Goal: Task Accomplishment & Management: Manage account settings

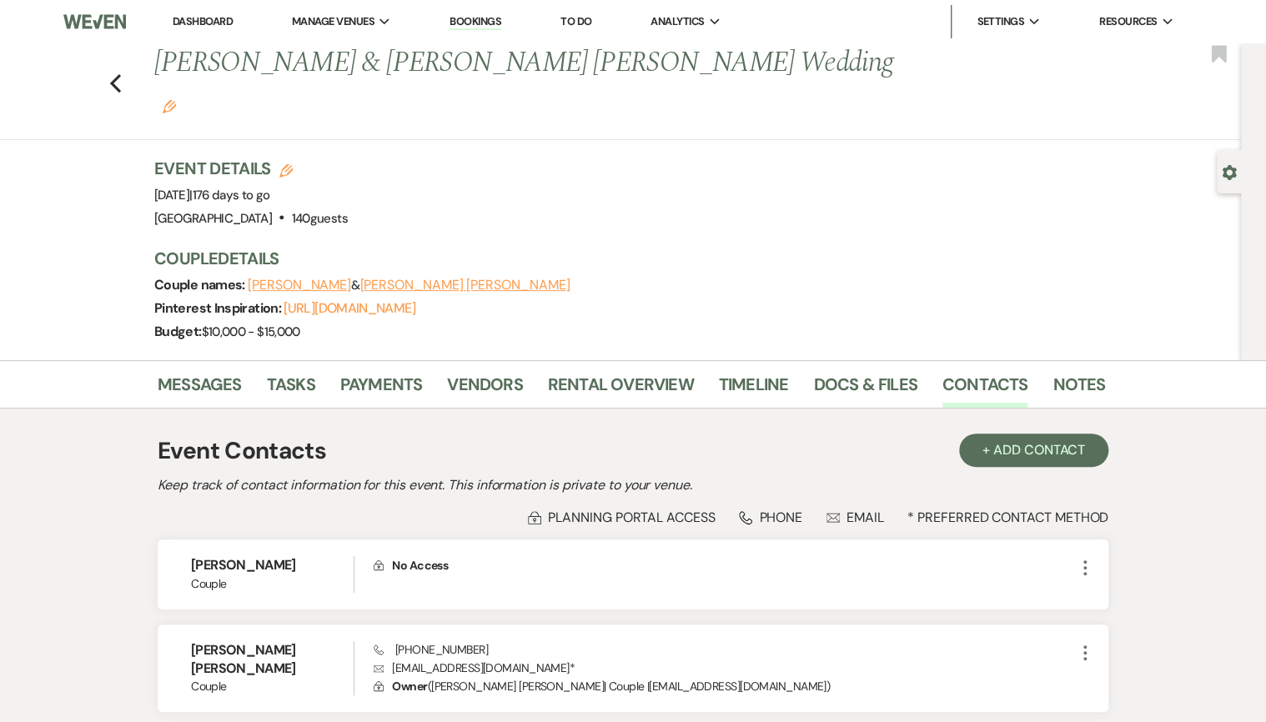
click at [190, 18] on link "Dashboard" at bounding box center [203, 21] width 60 height 14
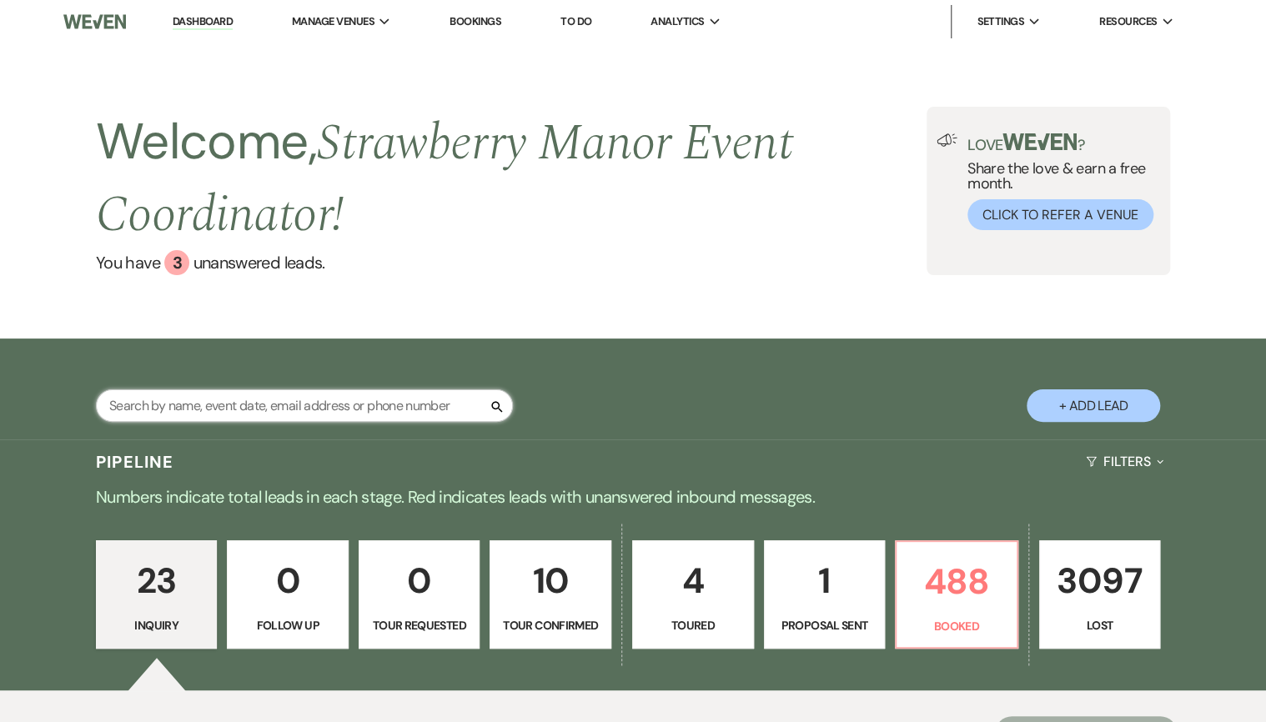
click at [278, 417] on input "text" at bounding box center [304, 405] width 417 height 33
type input "[PERSON_NAME]"
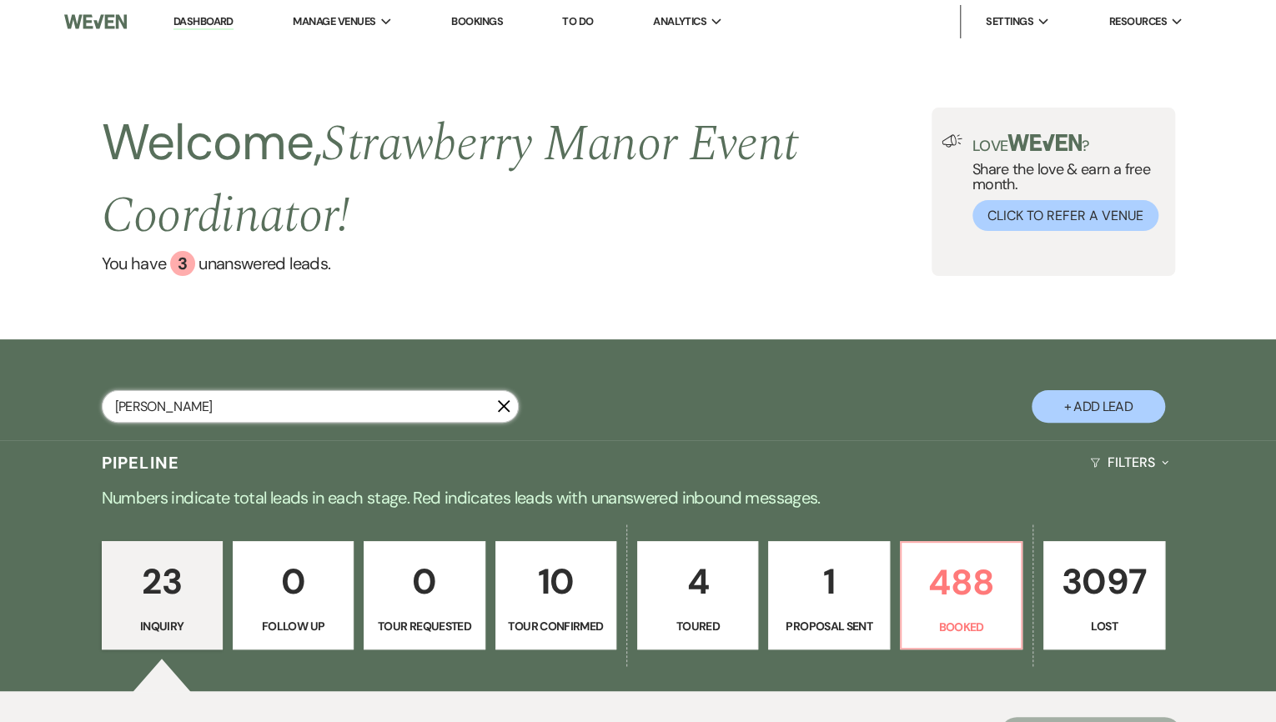
select select "8"
select select "4"
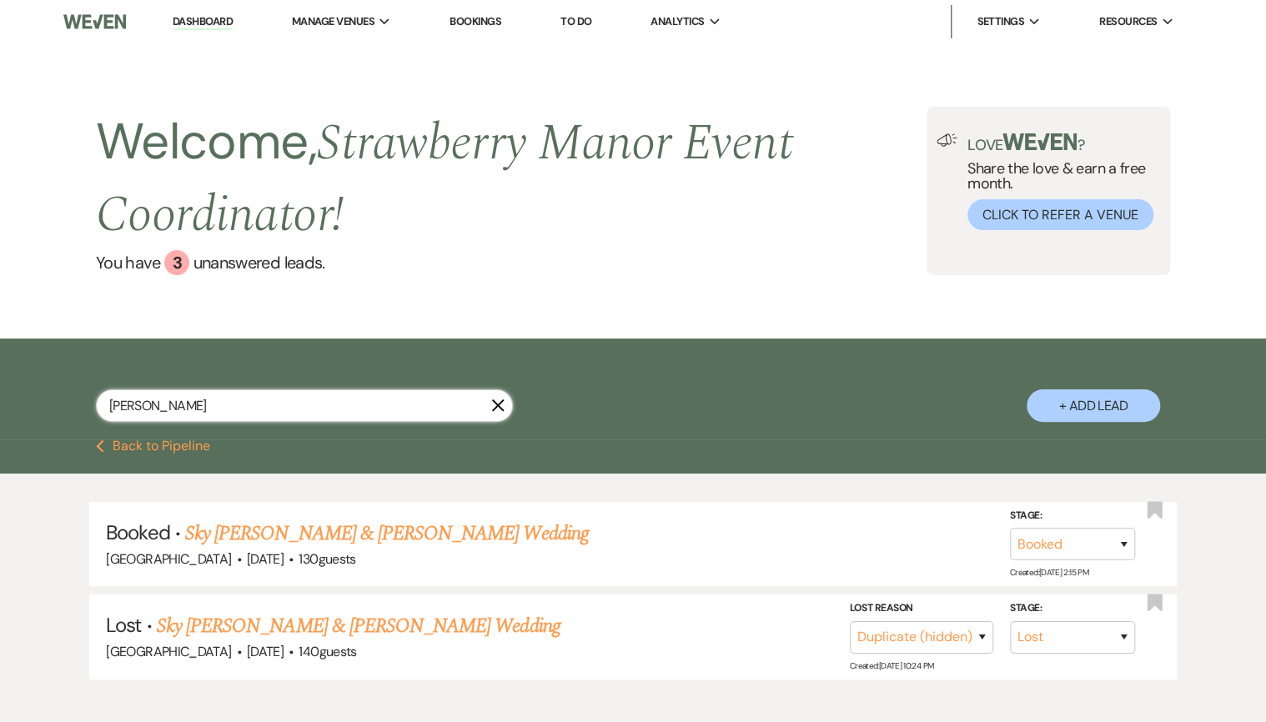
click at [96, 400] on div "[PERSON_NAME]" at bounding box center [304, 405] width 417 height 33
type input "[PERSON_NAME]"
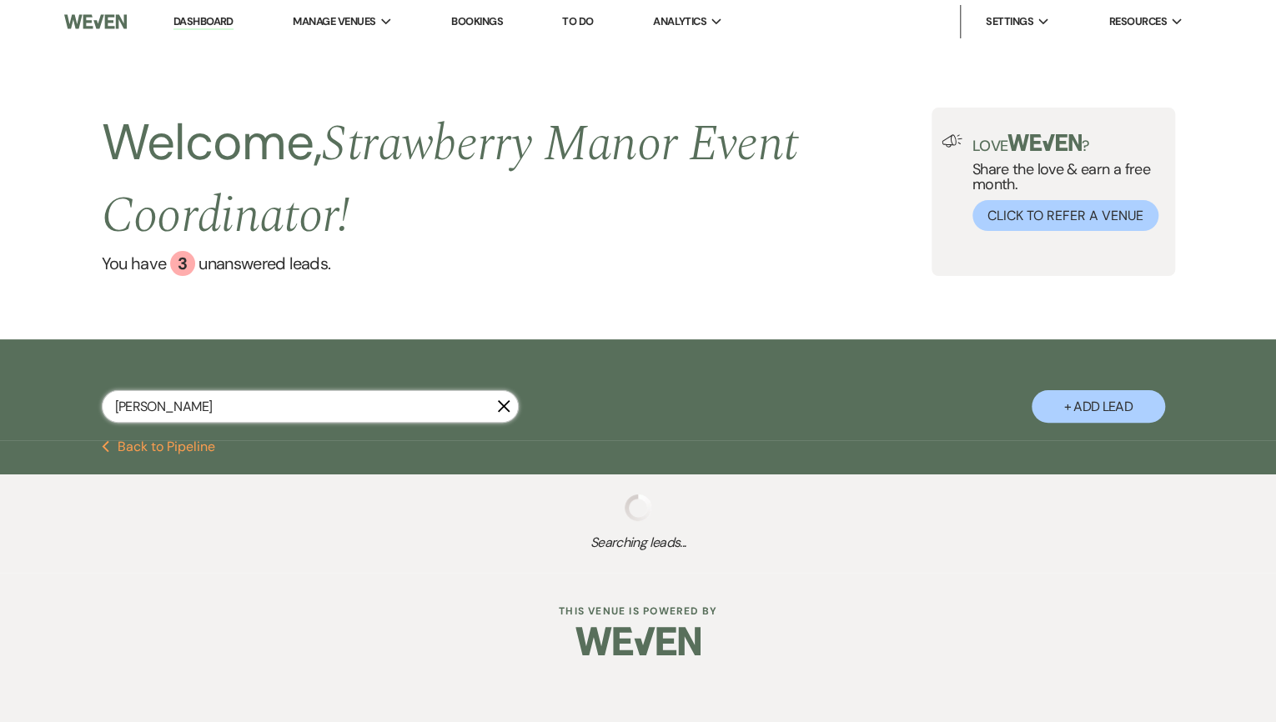
select select "8"
select select "5"
select select "8"
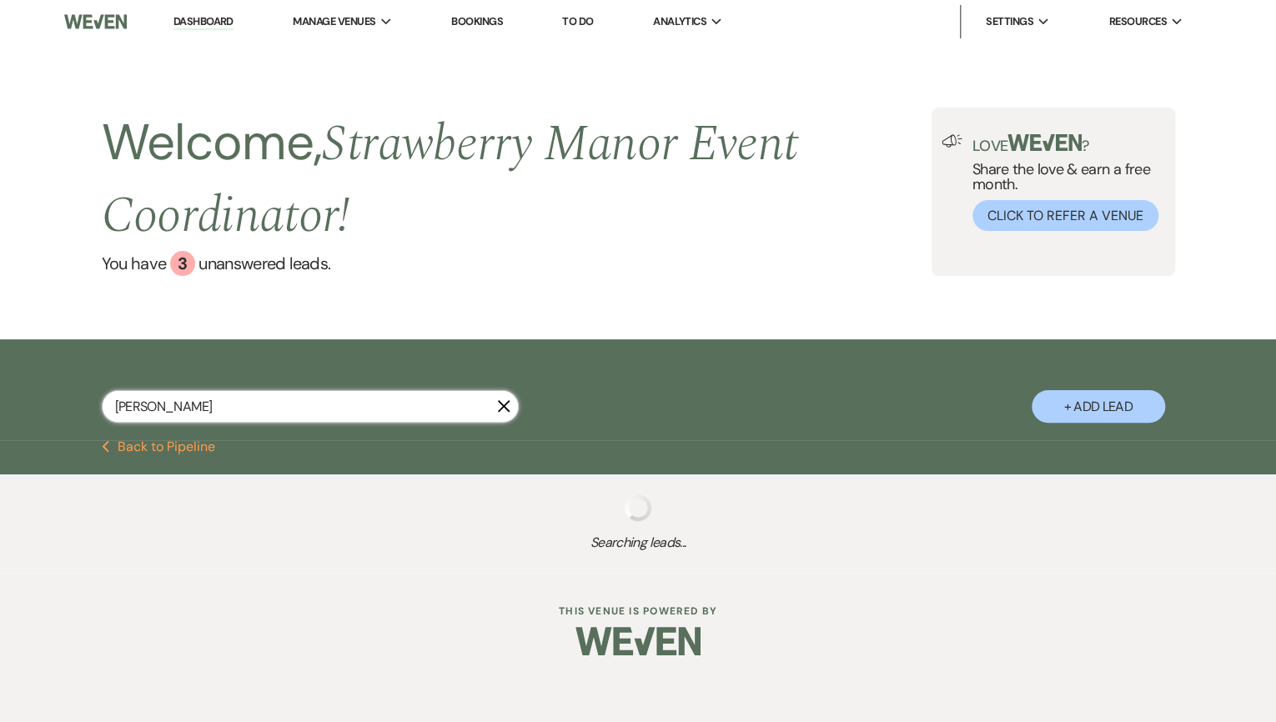
select select "7"
select select "8"
select select "5"
select select "8"
select select "5"
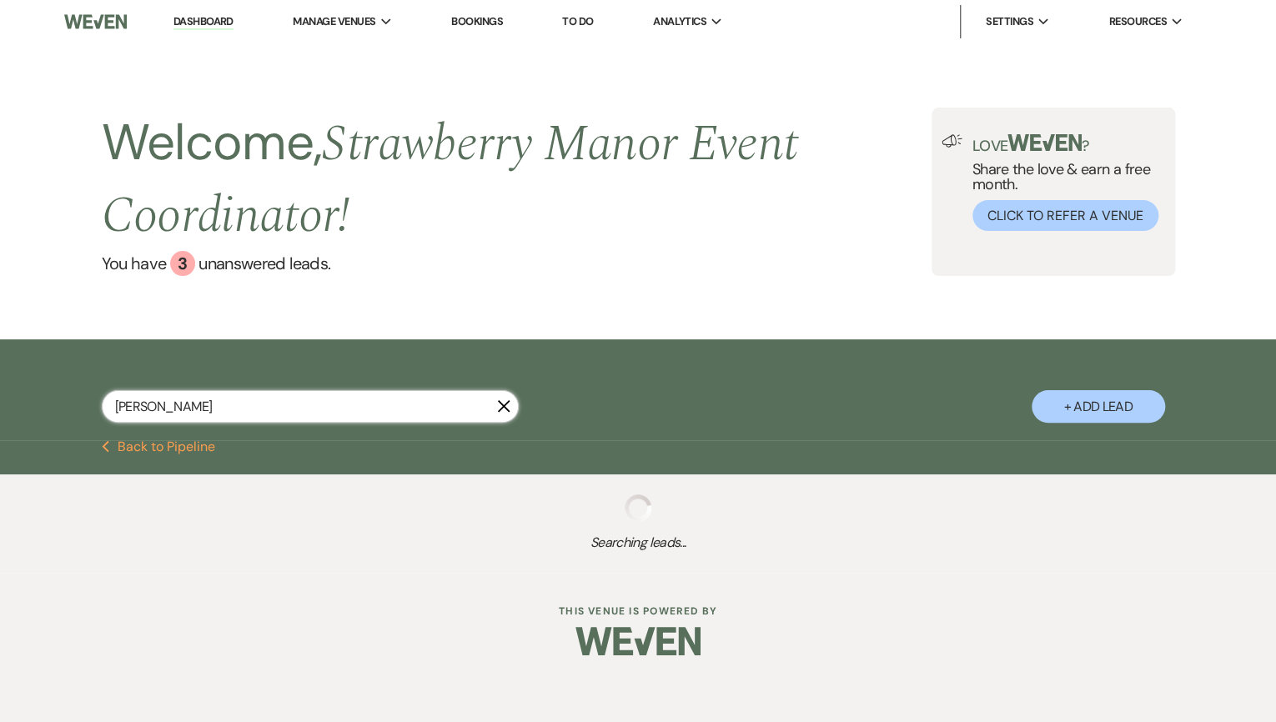
select select "8"
select select "5"
select select "8"
select select "5"
select select "8"
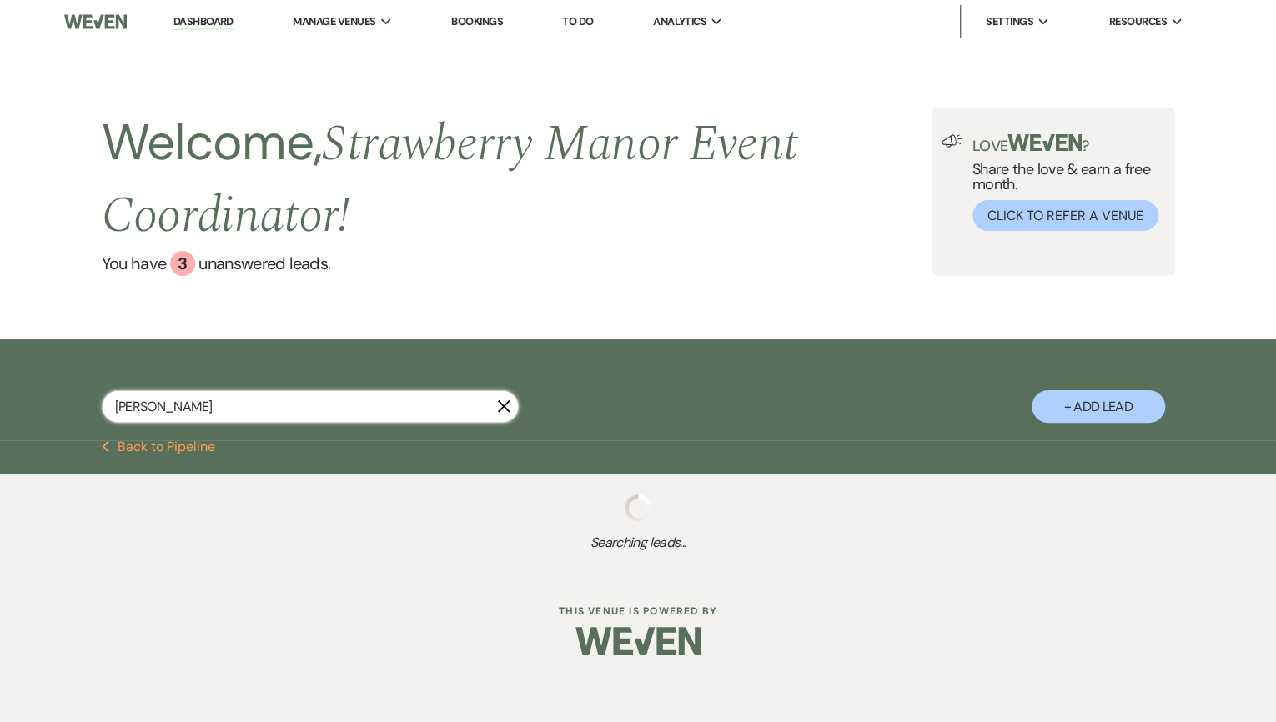
select select "5"
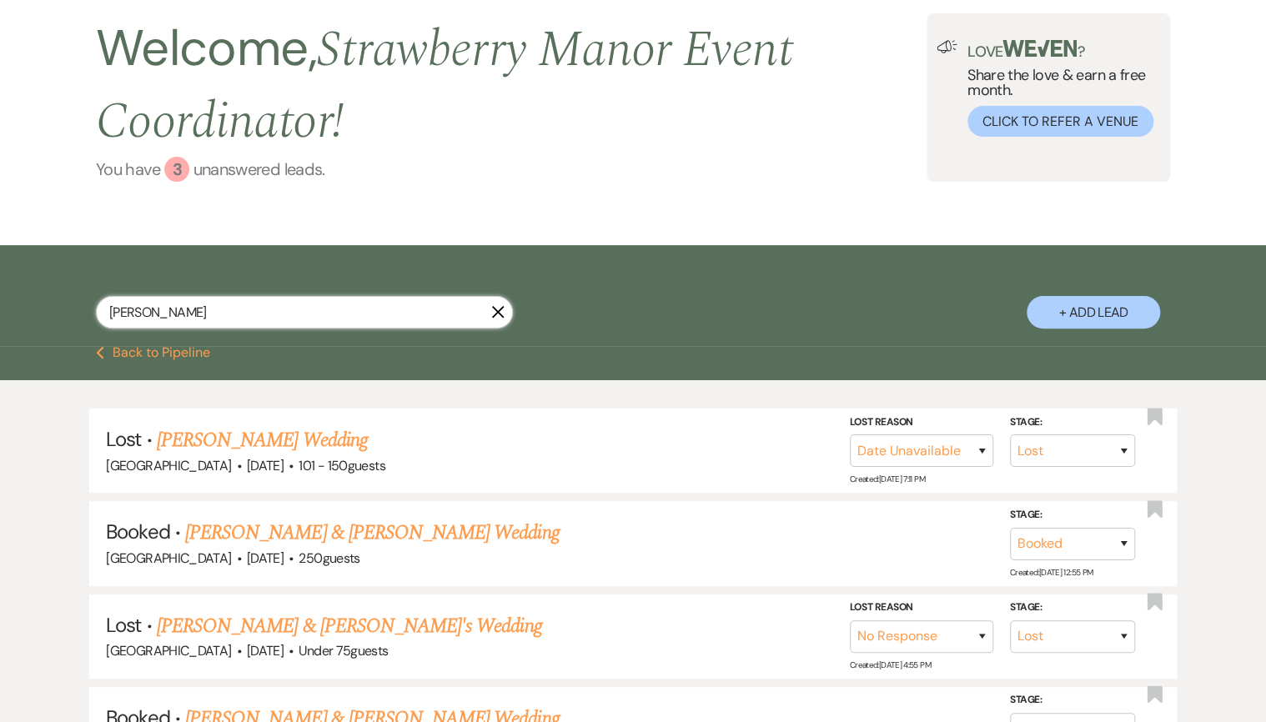
scroll to position [67, 0]
